Goal: Navigation & Orientation: Find specific page/section

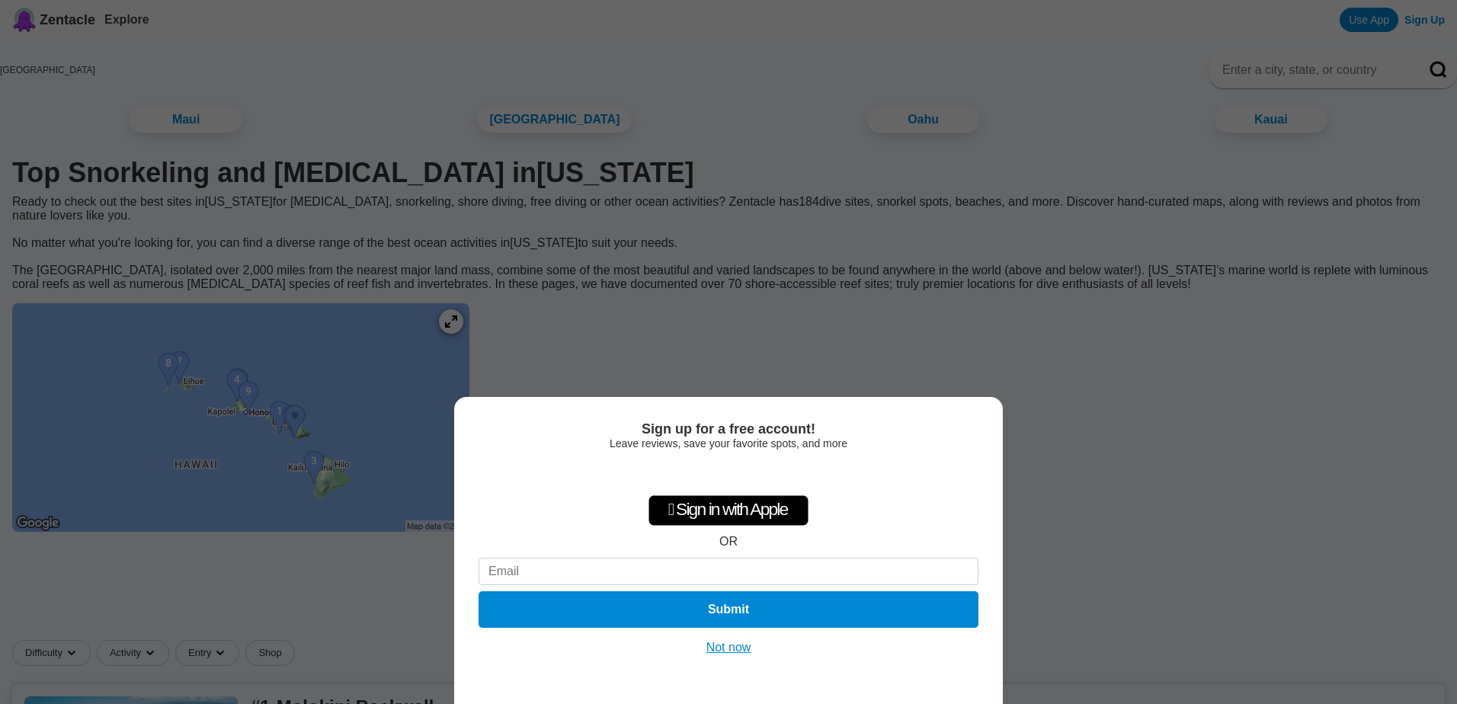
click at [1065, 325] on div "Sign up for a free account! Leave reviews, save your favorite spots, and more …" at bounding box center [728, 352] width 1457 height 704
click at [731, 646] on button "Not now" at bounding box center [729, 647] width 54 height 15
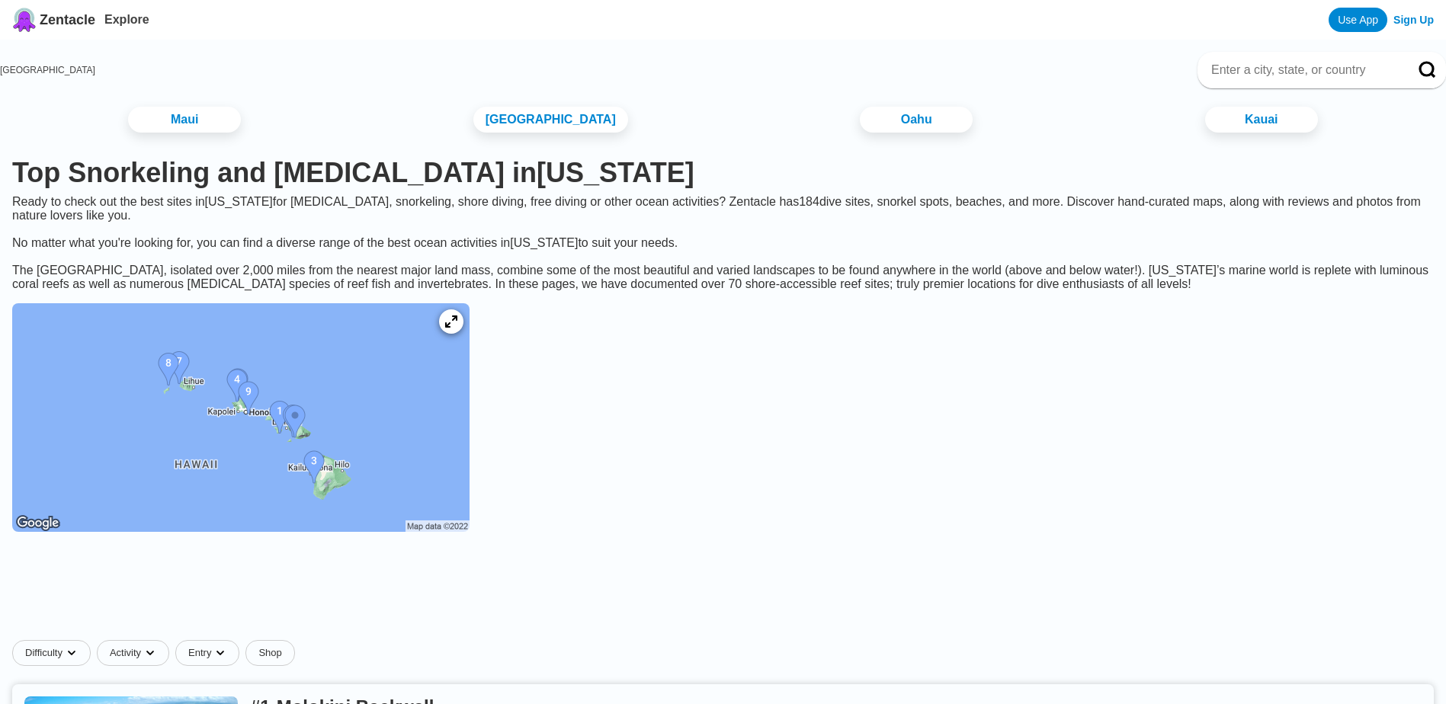
click at [258, 453] on img at bounding box center [240, 417] width 457 height 229
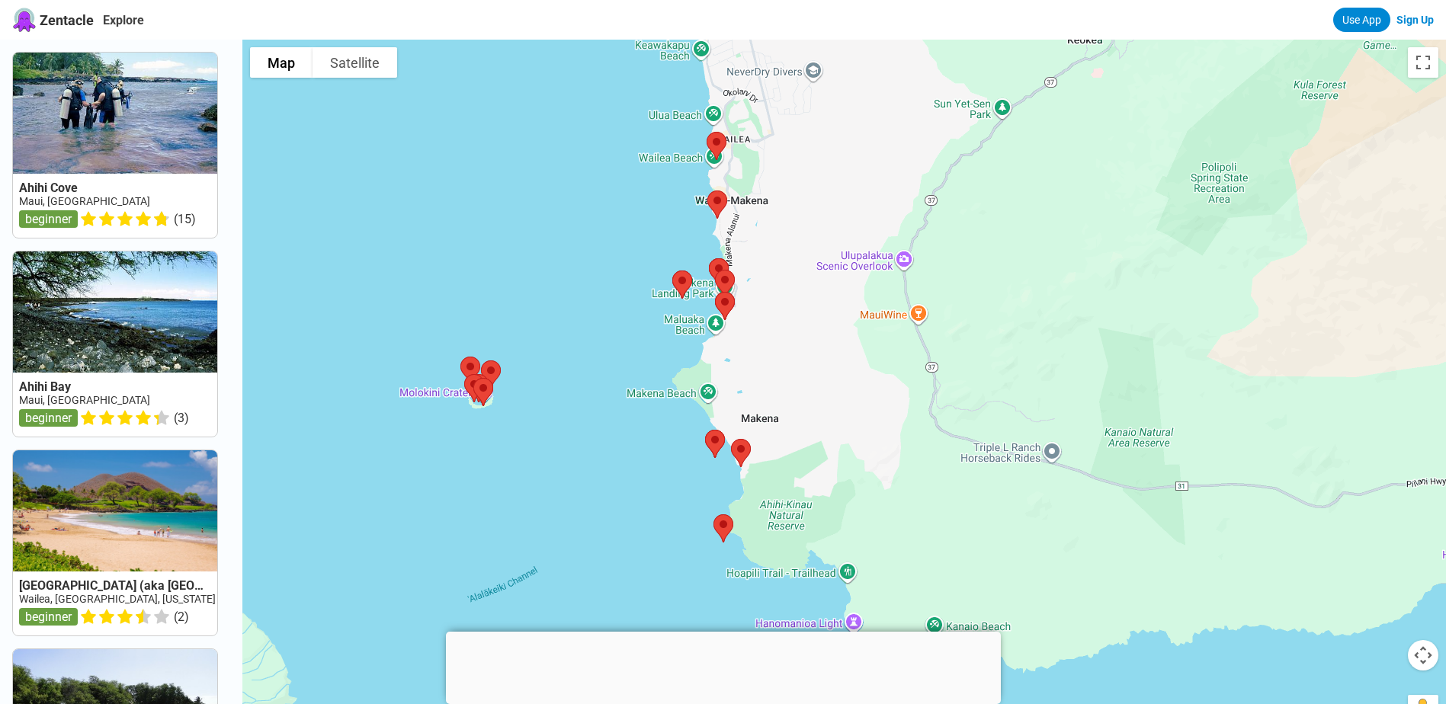
drag, startPoint x: 817, startPoint y: 361, endPoint x: 792, endPoint y: 398, distance: 44.4
click at [792, 398] on div at bounding box center [843, 392] width 1203 height 704
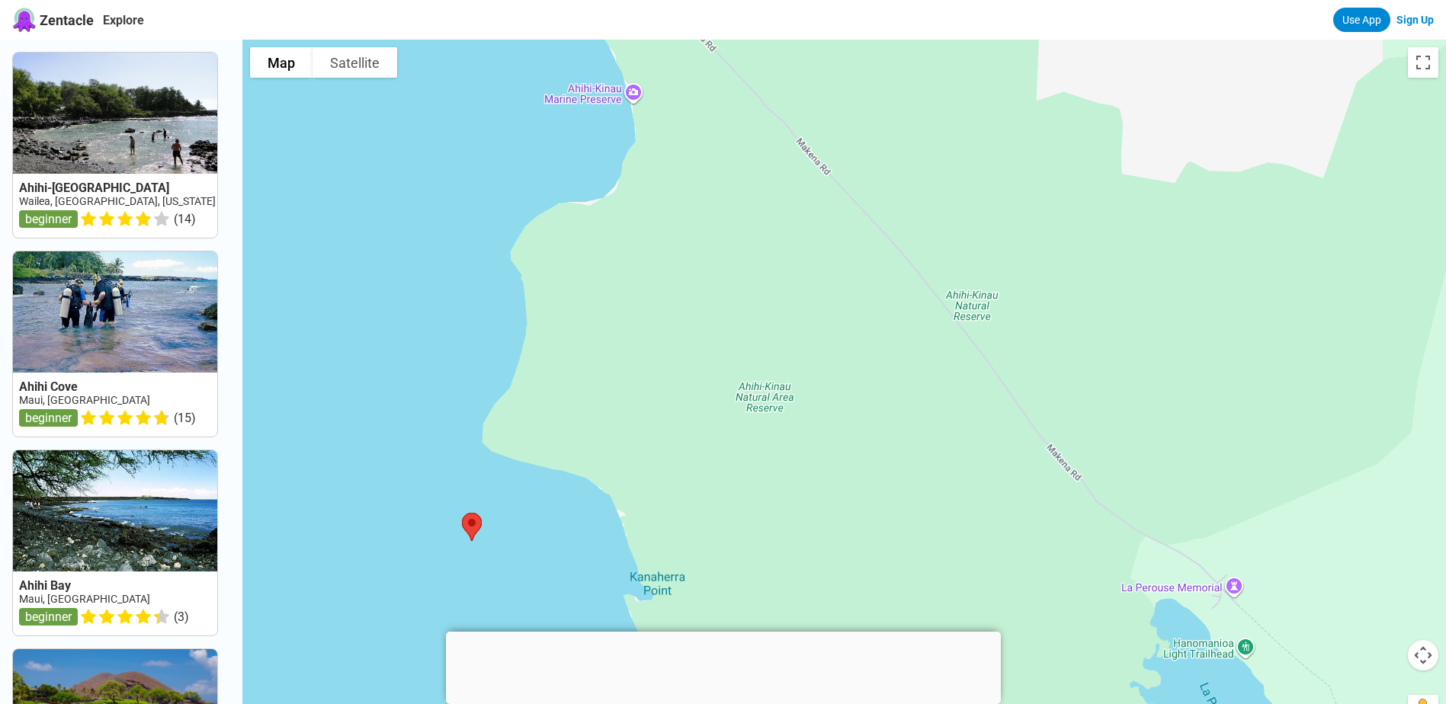
drag, startPoint x: 756, startPoint y: 536, endPoint x: 753, endPoint y: 520, distance: 16.3
click at [753, 520] on div at bounding box center [843, 392] width 1203 height 704
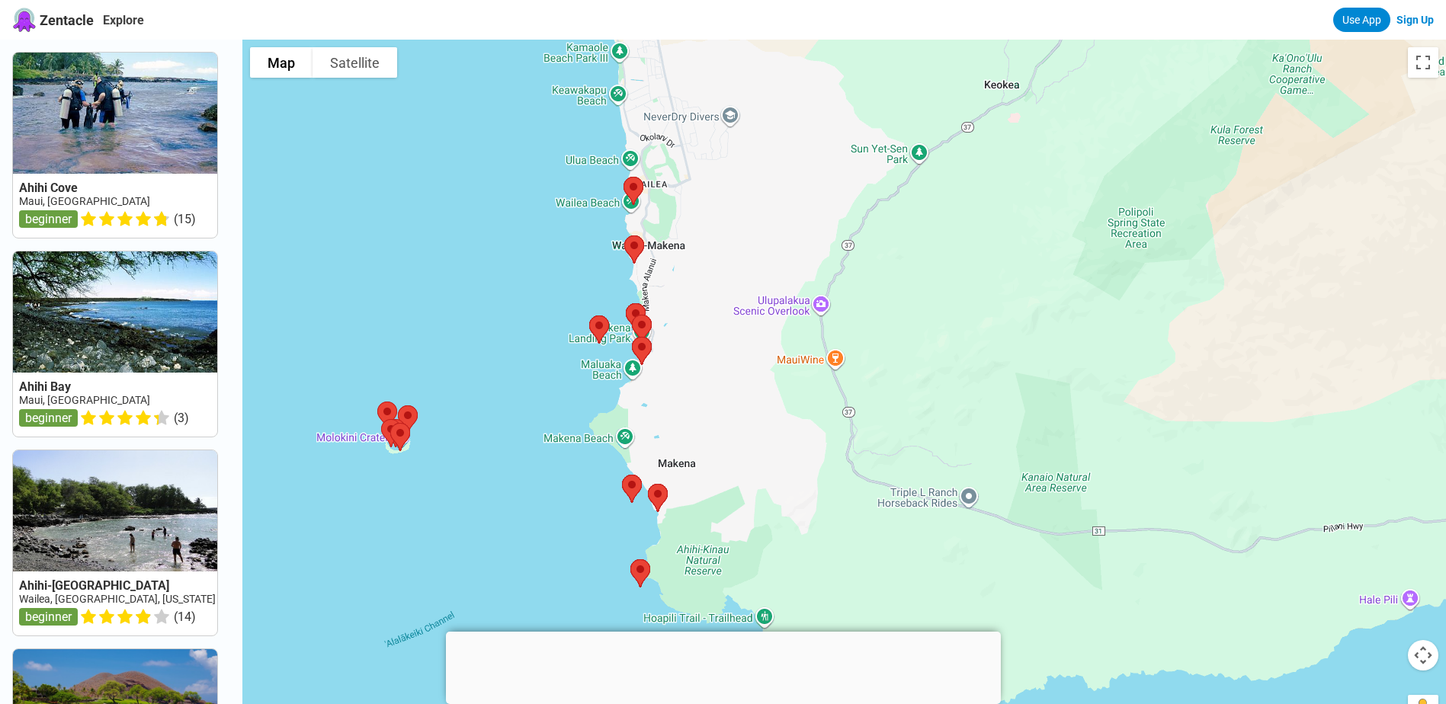
drag, startPoint x: 834, startPoint y: 329, endPoint x: 756, endPoint y: 440, distance: 136.2
click at [756, 442] on div at bounding box center [843, 392] width 1203 height 704
